Goal: Subscribe to service/newsletter

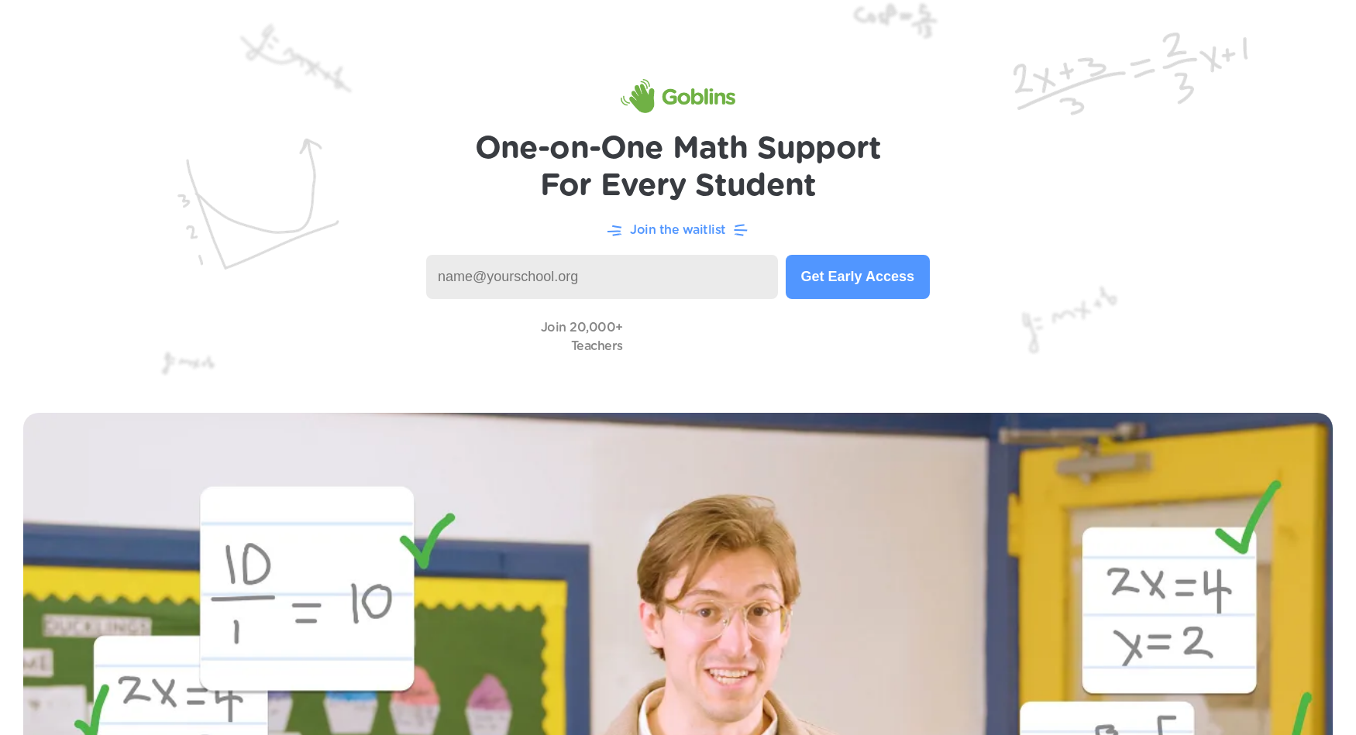
click at [626, 265] on input at bounding box center [602, 277] width 352 height 44
type input "[EMAIL_ADDRESS][DOMAIN_NAME]"
click at [875, 269] on button "Get Early Access" at bounding box center [858, 277] width 144 height 44
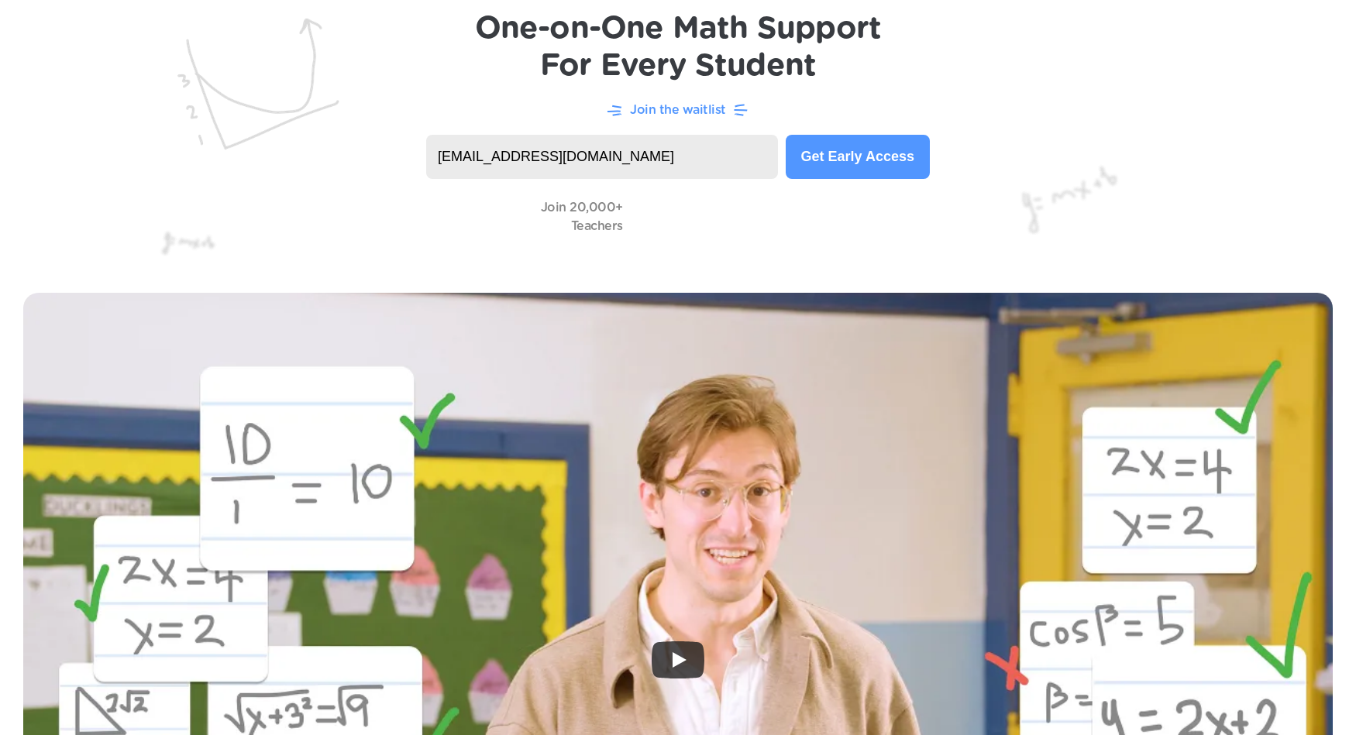
scroll to position [174, 0]
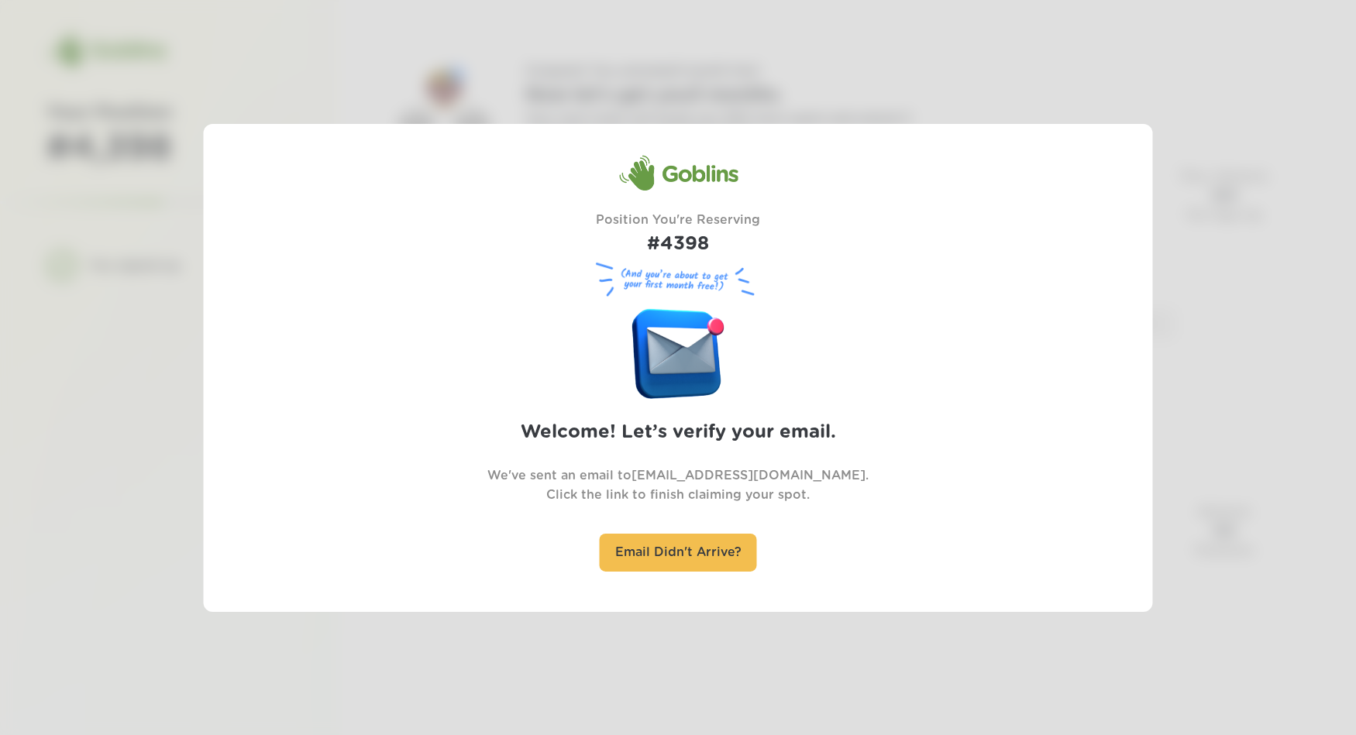
click at [1041, 95] on div at bounding box center [678, 367] width 1356 height 735
click at [677, 343] on figure at bounding box center [677, 350] width 93 height 98
